Goal: Transaction & Acquisition: Purchase product/service

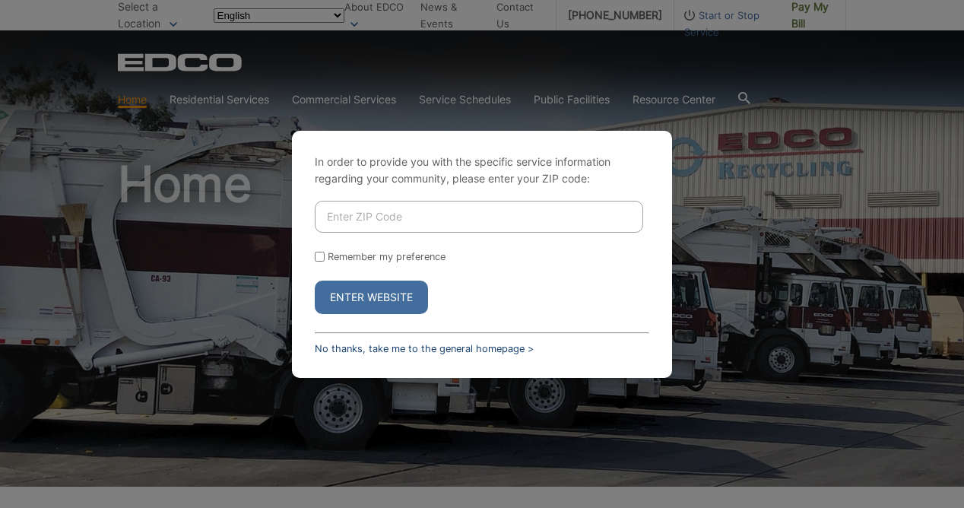
click at [339, 343] on link "No thanks, take me to the general homepage >" at bounding box center [424, 348] width 219 height 11
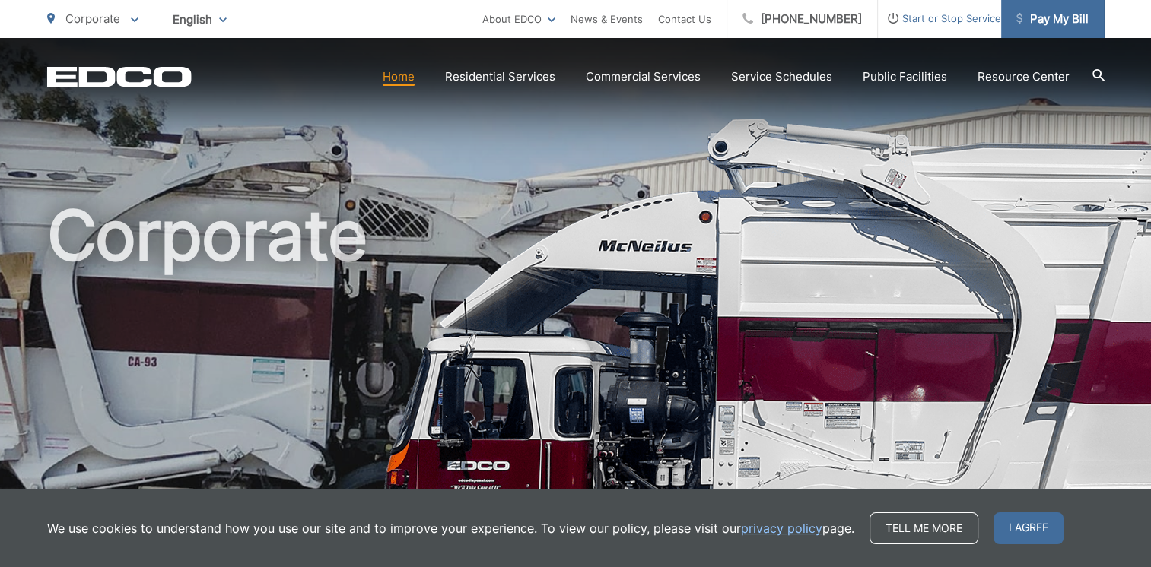
click at [952, 20] on span "Pay My Bill" at bounding box center [1052, 19] width 72 height 18
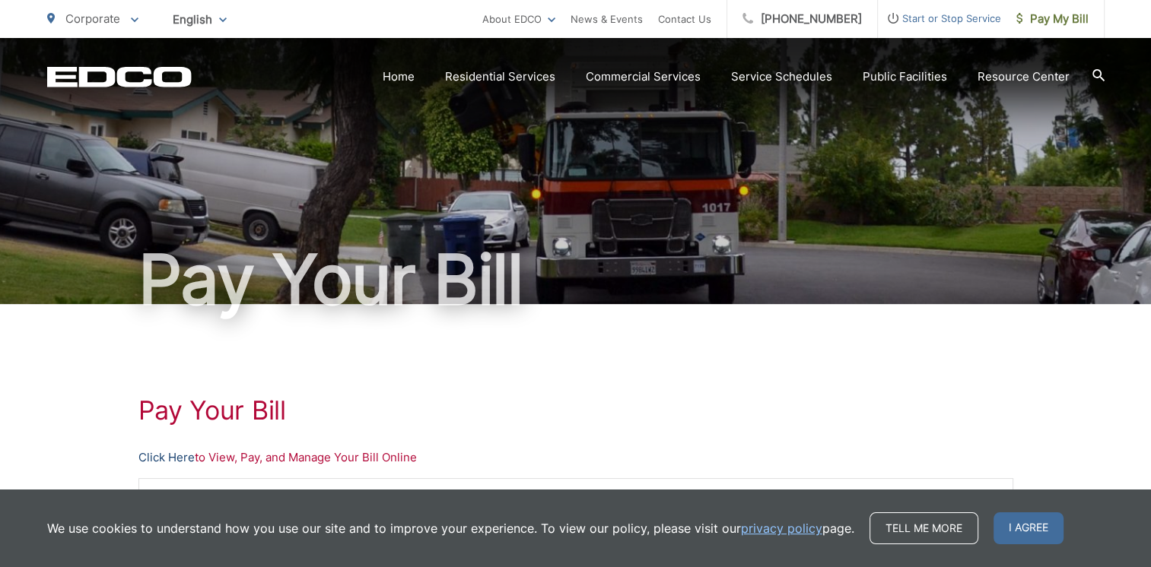
click at [186, 463] on link "Click Here" at bounding box center [166, 458] width 56 height 18
